Goal: Task Accomplishment & Management: Manage account settings

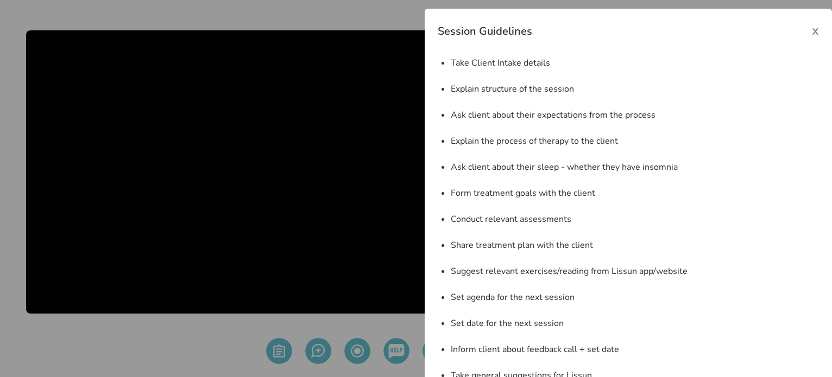
click at [812, 28] on span "x" at bounding box center [815, 30] width 7 height 17
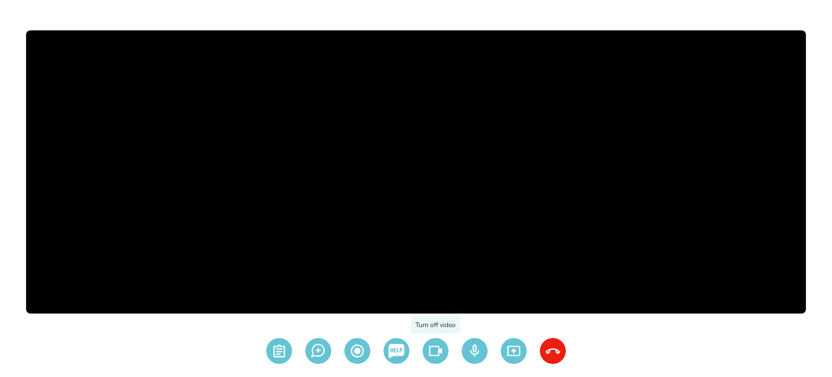
click at [445, 349] on img at bounding box center [436, 351] width 26 height 26
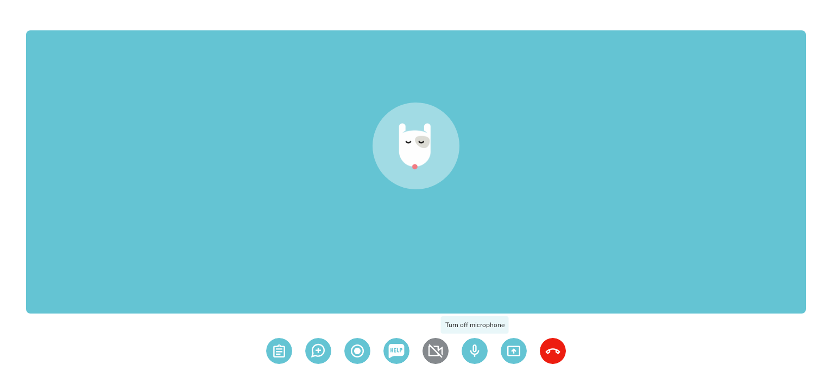
click at [469, 350] on img at bounding box center [475, 351] width 26 height 26
click at [550, 346] on img at bounding box center [553, 351] width 26 height 26
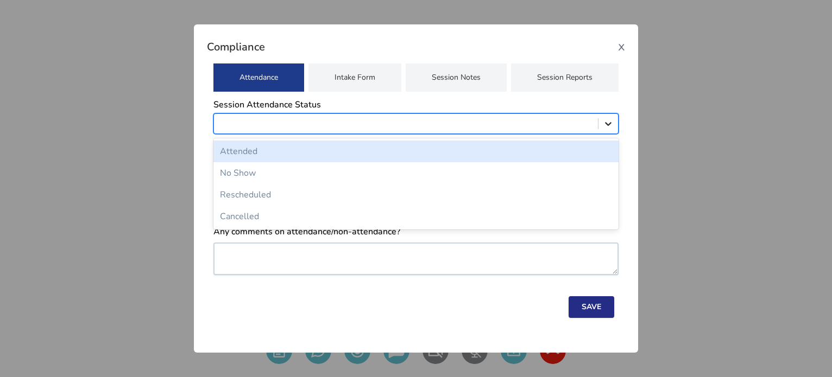
click at [604, 125] on icon at bounding box center [608, 123] width 11 height 11
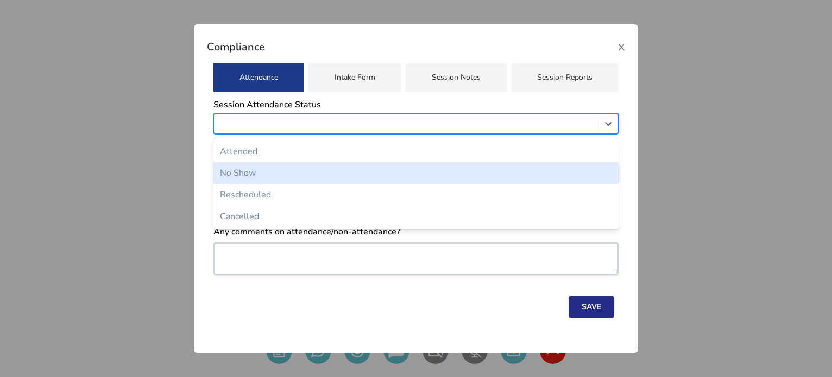
click at [443, 176] on div "No Show" at bounding box center [415, 173] width 405 height 22
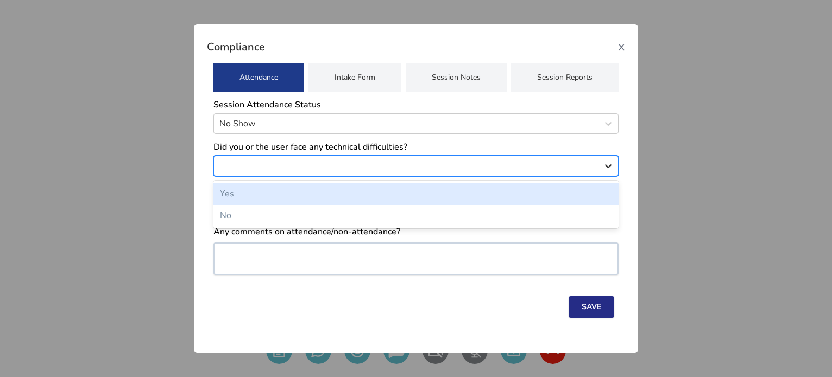
click at [607, 167] on icon at bounding box center [608, 167] width 7 height 4
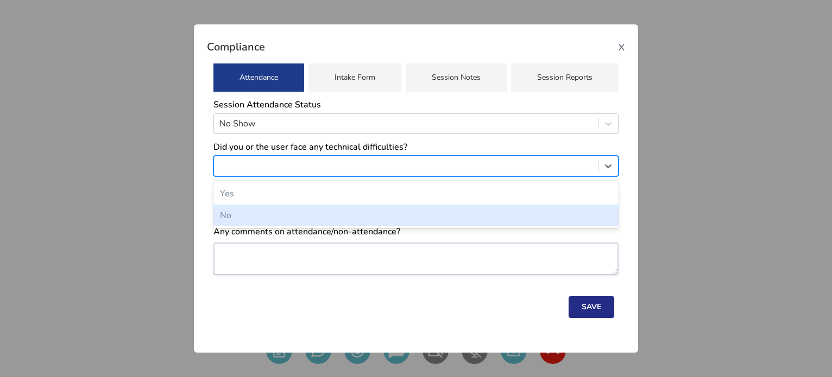
click at [505, 226] on div "Yes No" at bounding box center [415, 205] width 405 height 48
click at [535, 226] on div "Yes No" at bounding box center [415, 205] width 405 height 48
click at [573, 223] on div "No" at bounding box center [415, 216] width 405 height 22
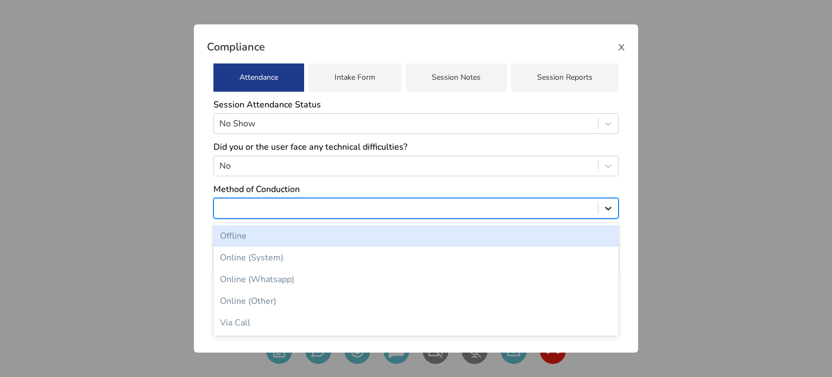
click at [615, 206] on div at bounding box center [608, 209] width 20 height 20
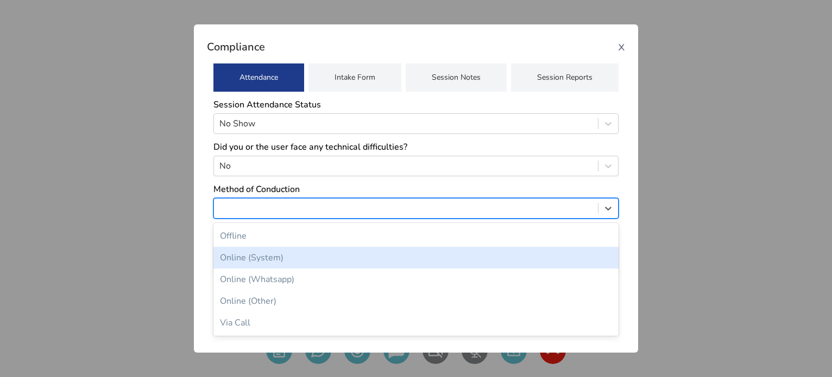
click at [504, 260] on div "Online (System)" at bounding box center [415, 258] width 405 height 22
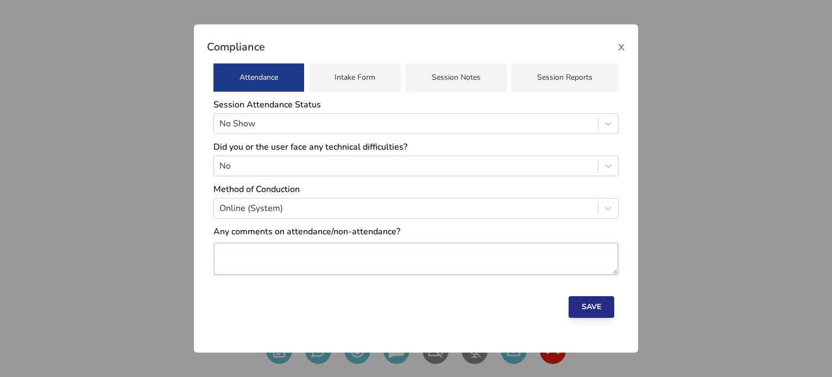
click at [578, 306] on button "Save" at bounding box center [592, 308] width 46 height 22
click at [623, 46] on span "x" at bounding box center [621, 45] width 7 height 17
